Goal: Information Seeking & Learning: Learn about a topic

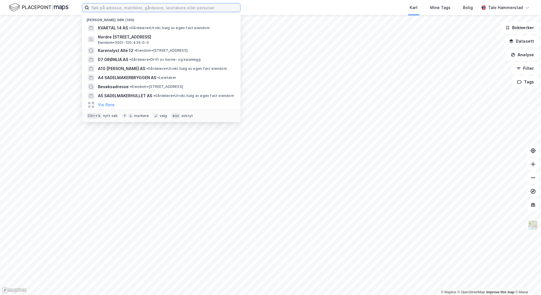
click at [128, 10] on input at bounding box center [164, 7] width 151 height 8
paste input "Nsf V Office Oslo Holding AS"
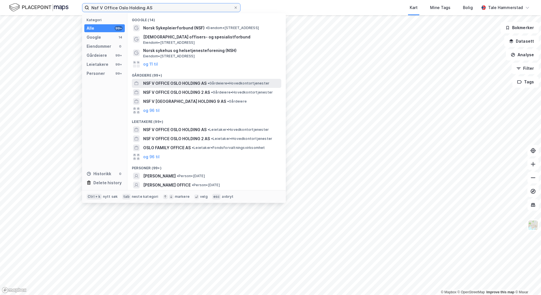
type input "Nsf V Office Oslo Holding AS"
click at [173, 85] on span "NSF V OFFICE OSLO HOLDING AS" at bounding box center [174, 83] width 63 height 7
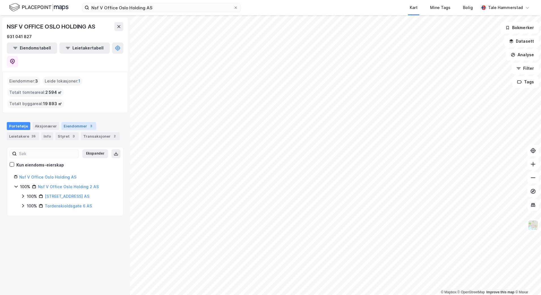
click at [72, 122] on div "Eiendommer 3" at bounding box center [78, 126] width 35 height 8
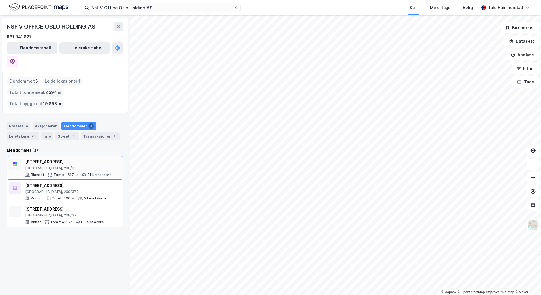
click at [49, 159] on div "[STREET_ADDRESS]" at bounding box center [68, 162] width 87 height 7
